Goal: Find specific page/section: Find specific page/section

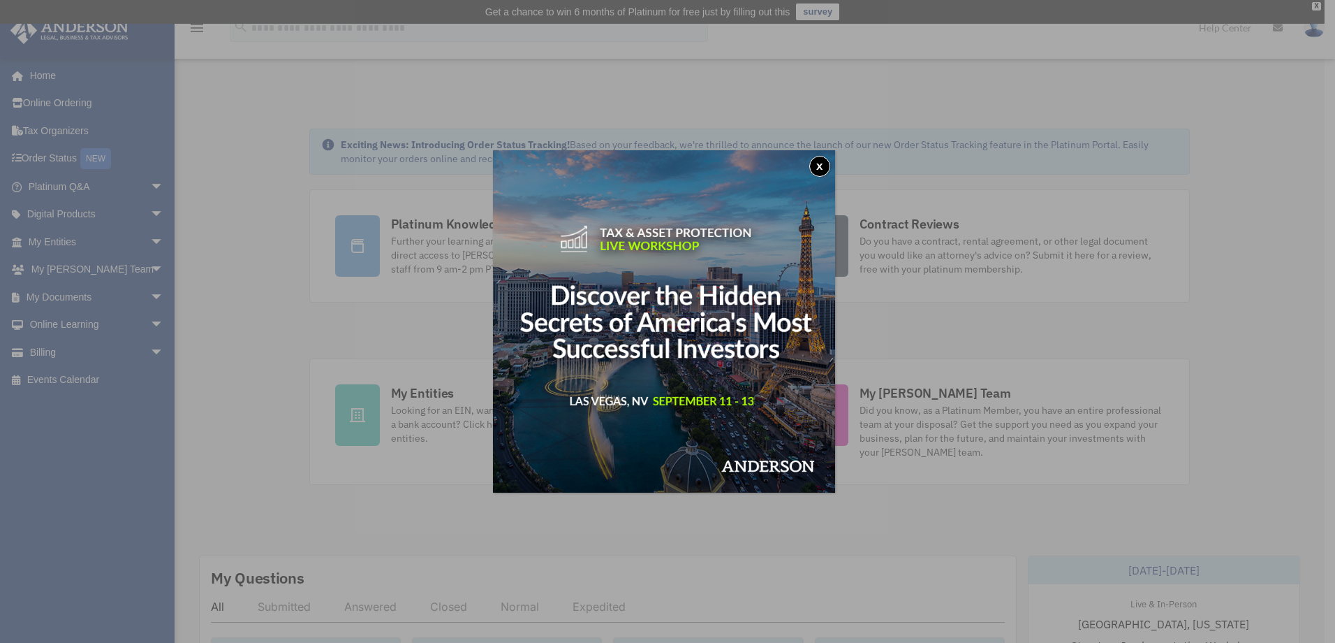
click at [828, 155] on img at bounding box center [664, 321] width 342 height 342
click at [825, 163] on button "x" at bounding box center [819, 166] width 21 height 21
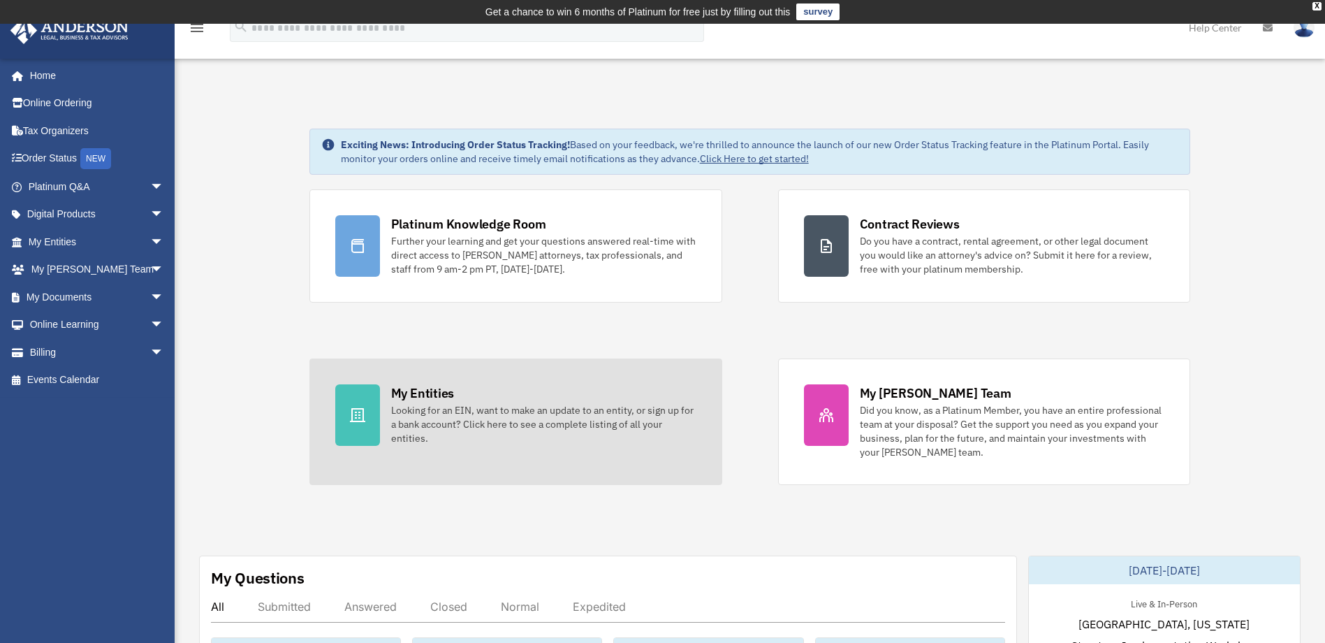
click at [586, 381] on link "My Entities Looking for an EIN, want to make an update to an entity, or sign up…" at bounding box center [515, 421] width 413 height 126
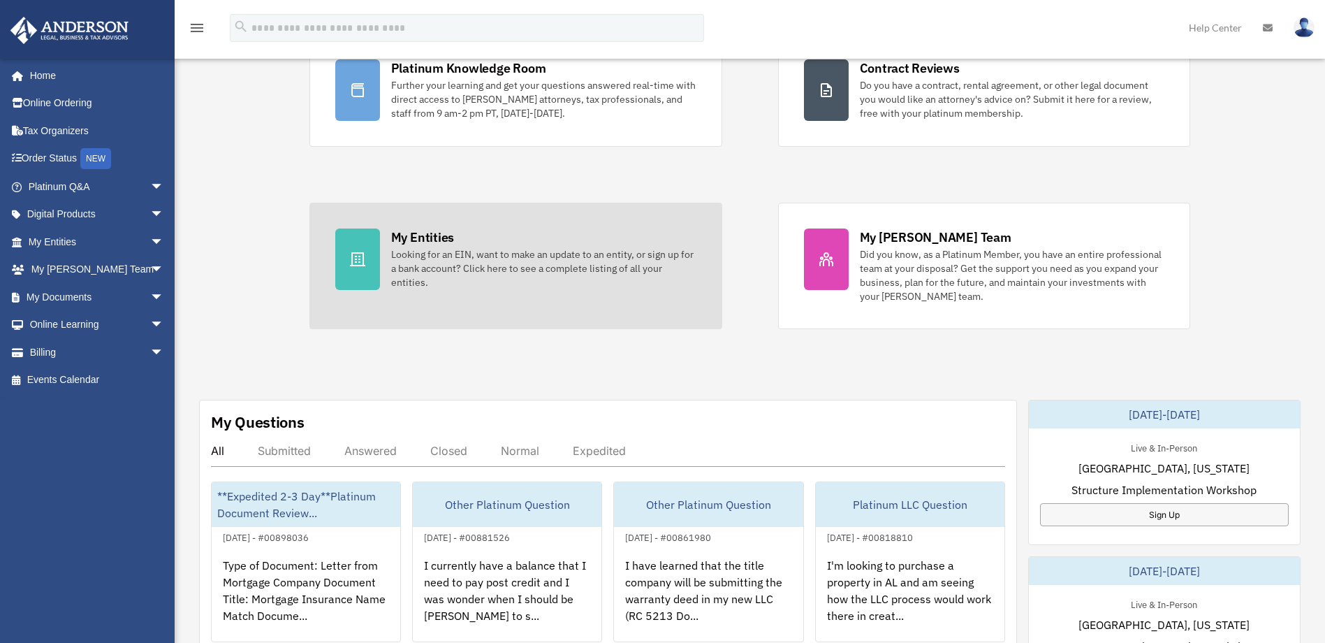
scroll to position [210, 0]
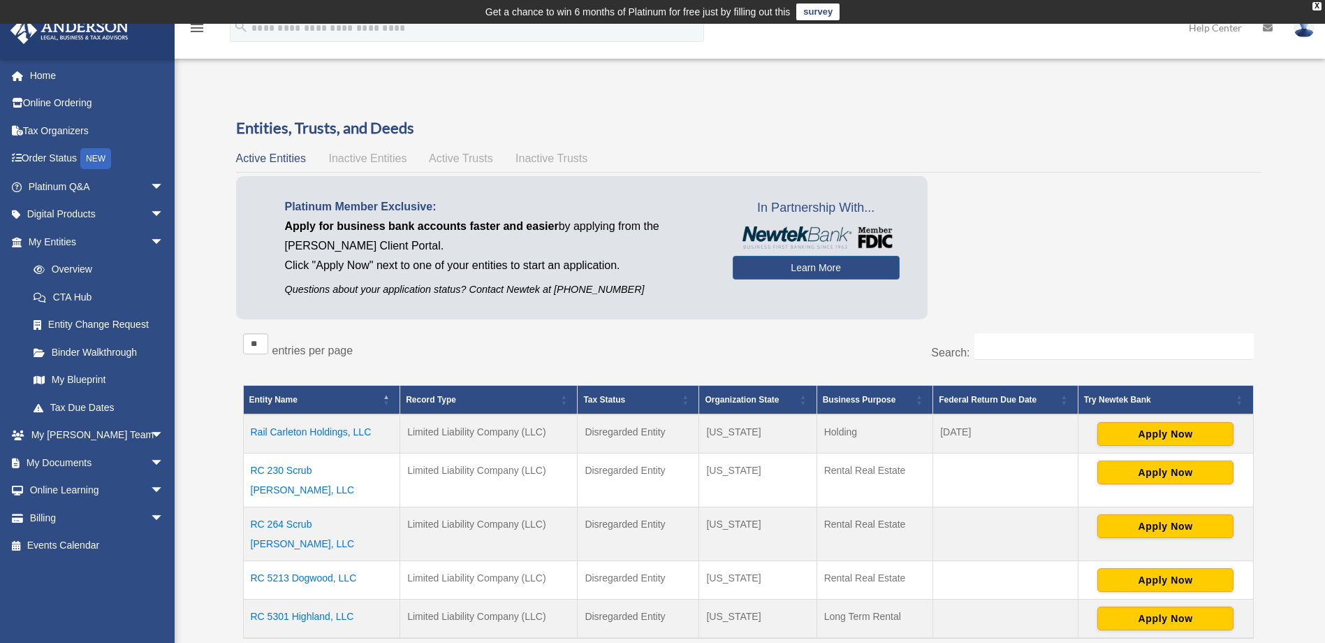
click at [328, 476] on td "RC 230 Scrub [PERSON_NAME], LLC" at bounding box center [321, 480] width 157 height 54
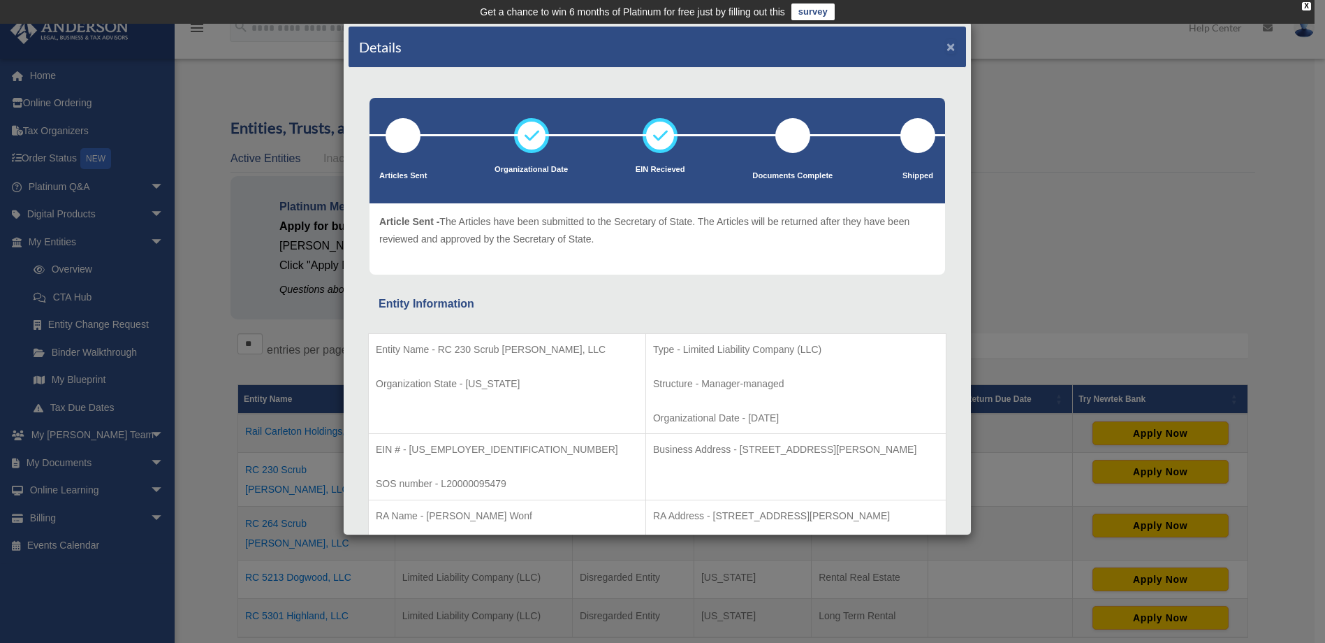
click at [946, 50] on button "×" at bounding box center [950, 46] width 9 height 15
